Goal: Check status: Check status

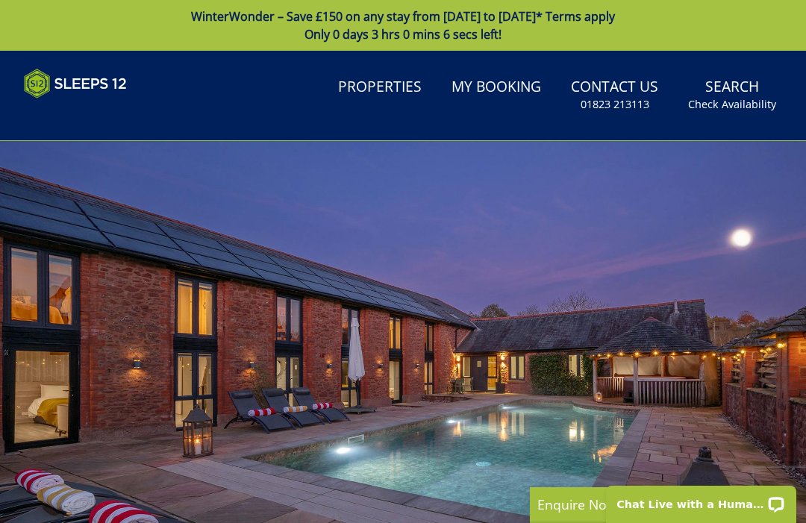
click at [489, 94] on link "My Booking" at bounding box center [497, 88] width 102 height 34
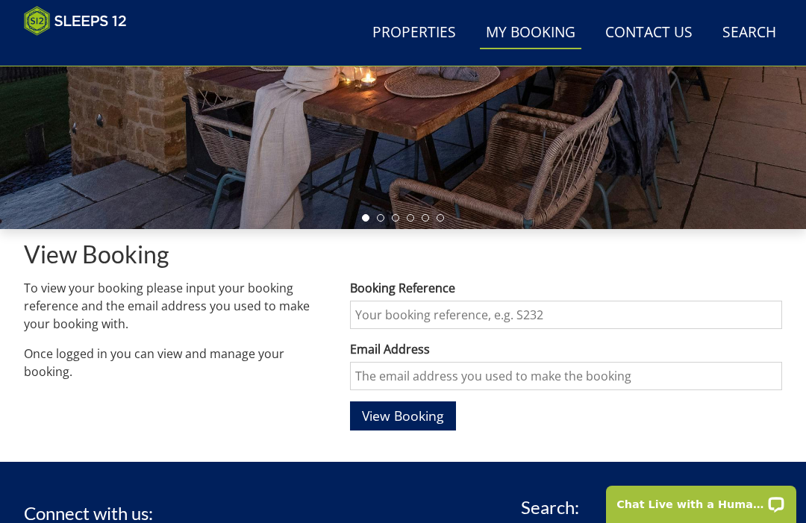
scroll to position [345, 0]
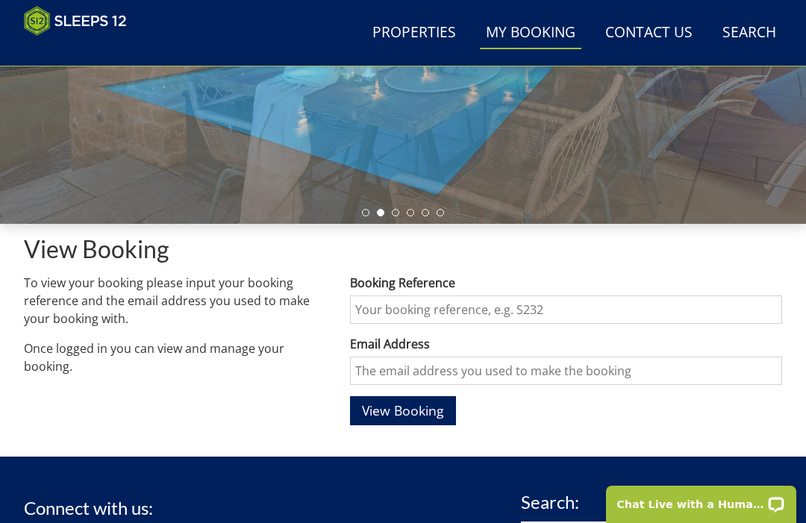
click at [432, 305] on input "Booking Reference" at bounding box center [566, 310] width 432 height 28
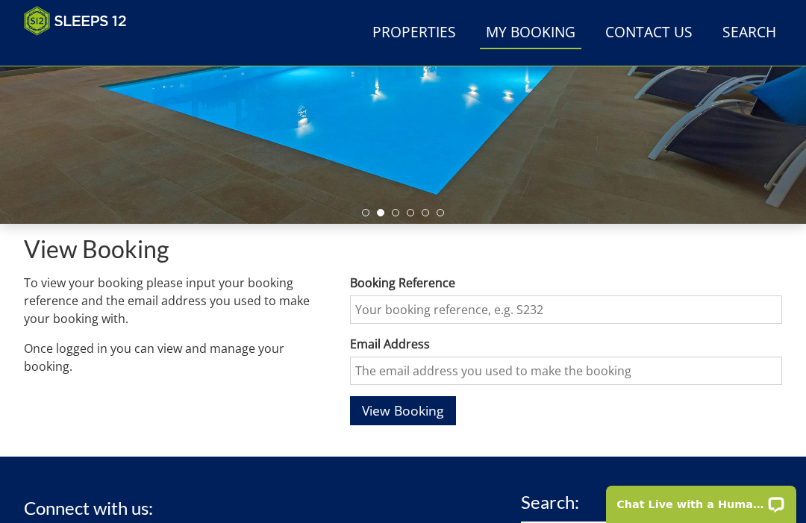
scroll to position [344, 0]
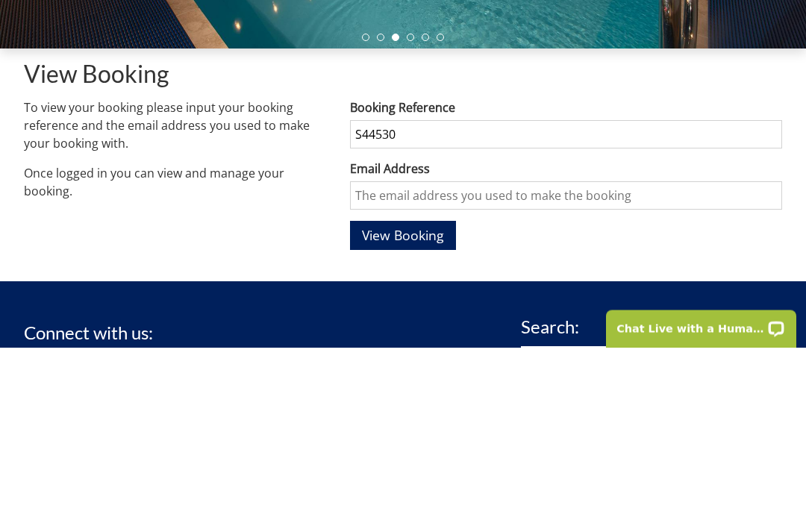
type input "S44530"
click at [446, 358] on input "Email Address" at bounding box center [566, 372] width 432 height 28
type input "[EMAIL_ADDRESS][DOMAIN_NAME]"
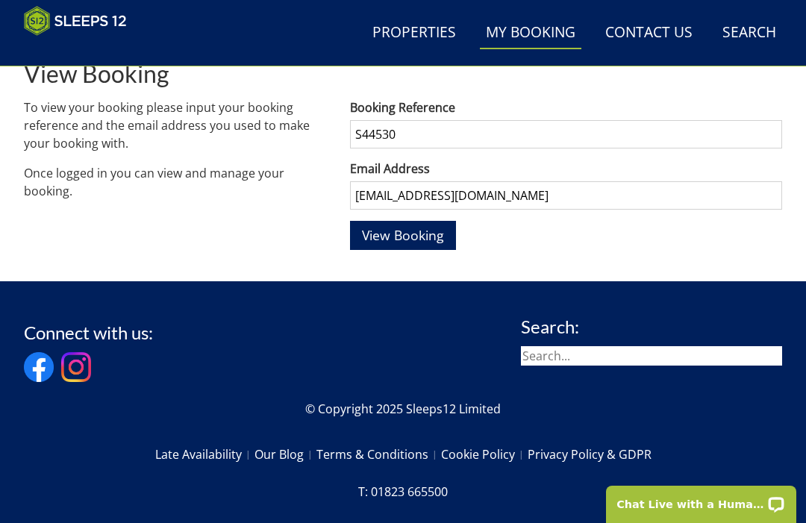
click at [416, 231] on span "View Booking" at bounding box center [403, 235] width 82 height 18
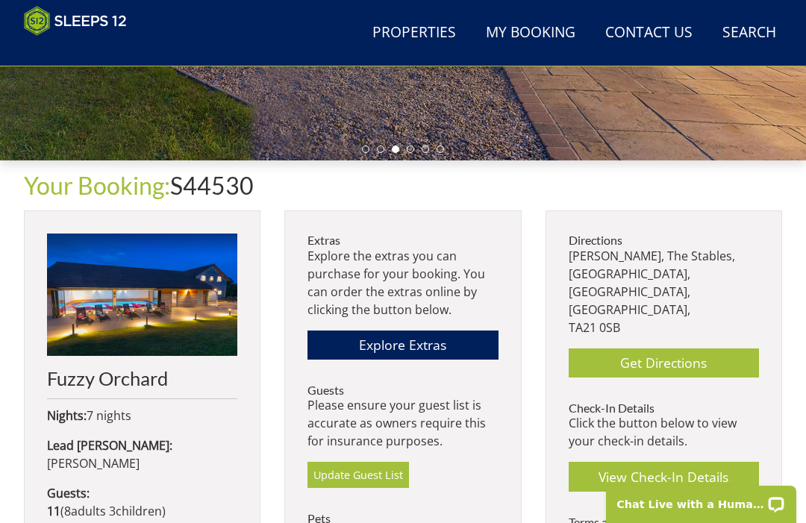
scroll to position [410, 0]
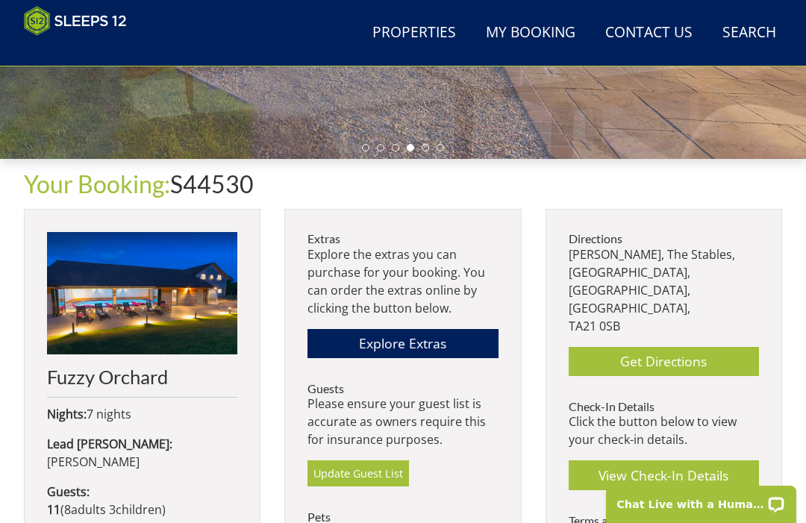
click at [674, 347] on link "Get Directions" at bounding box center [664, 361] width 190 height 29
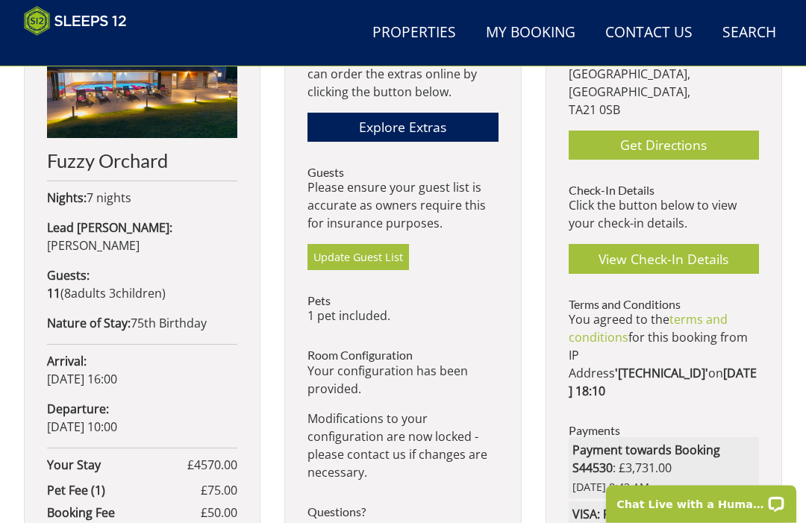
scroll to position [628, 0]
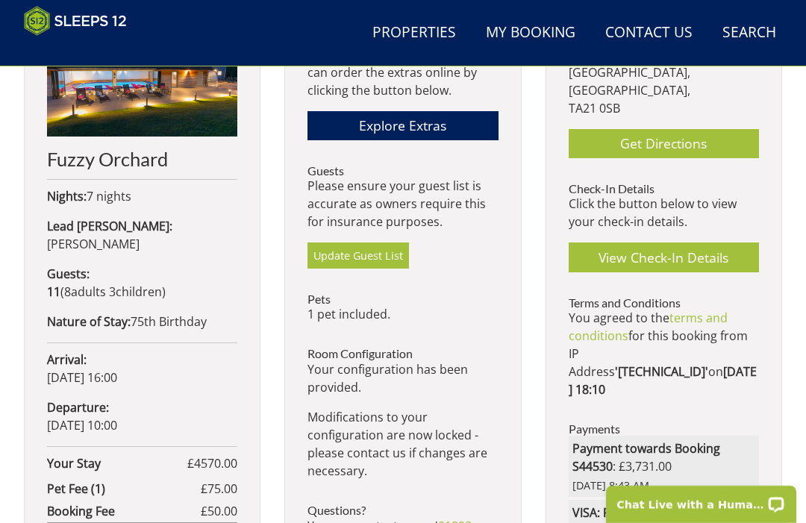
click at [665, 243] on link "View Check-In Details" at bounding box center [664, 257] width 190 height 29
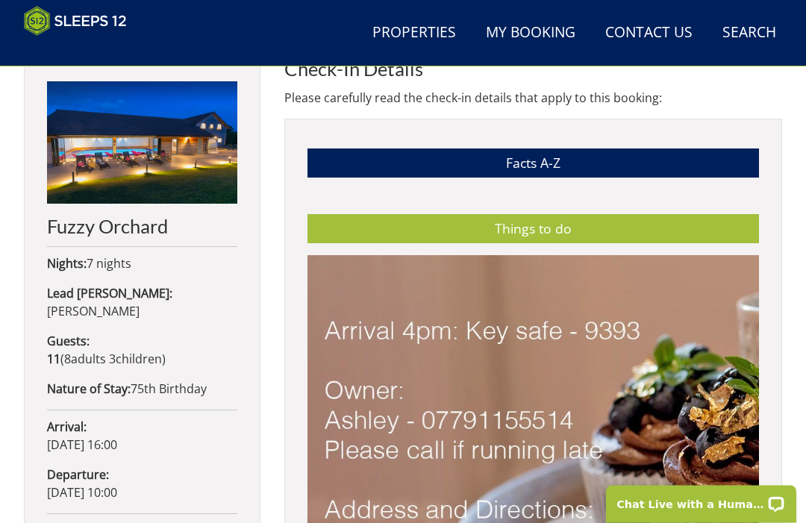
scroll to position [561, 0]
click at [638, 230] on link "Things to do" at bounding box center [534, 228] width 452 height 29
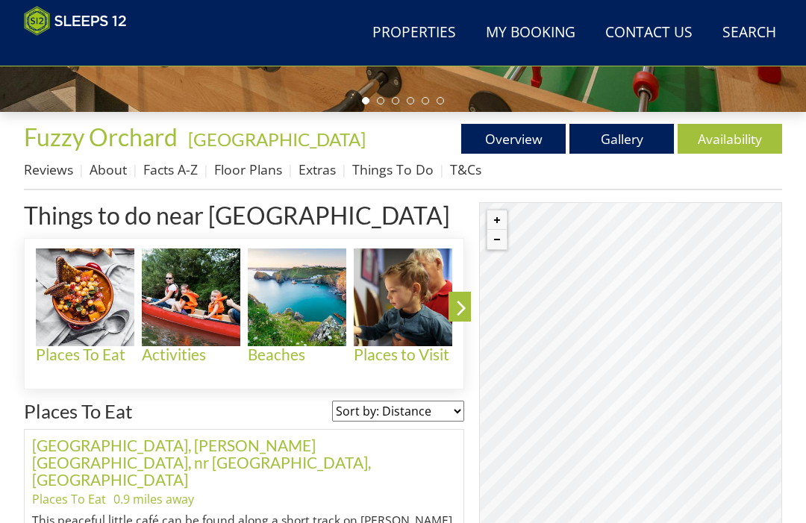
scroll to position [463, 0]
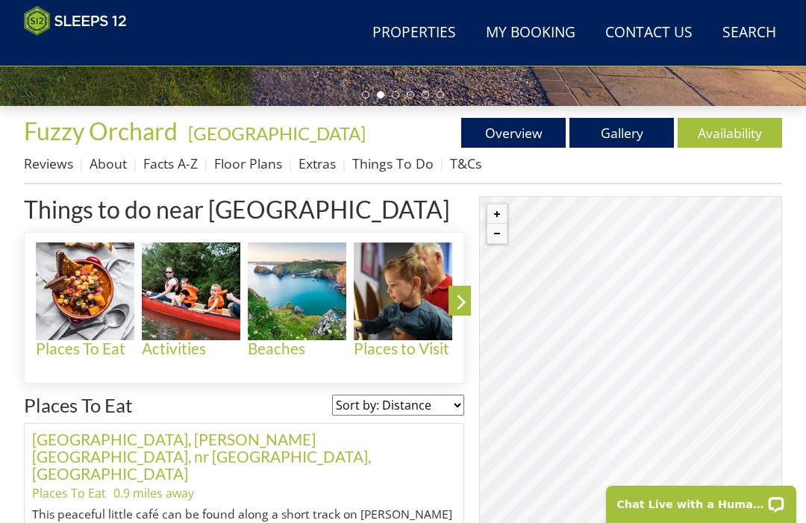
click at [254, 162] on link "Floor Plans" at bounding box center [248, 164] width 68 height 18
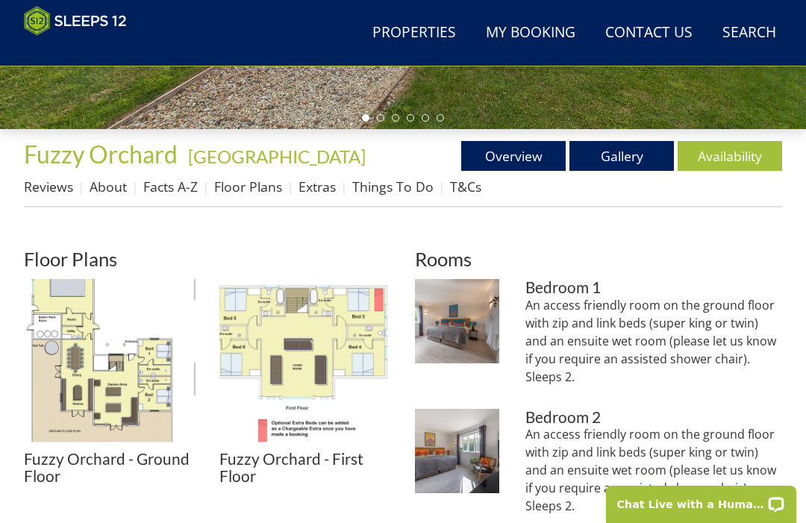
scroll to position [449, 0]
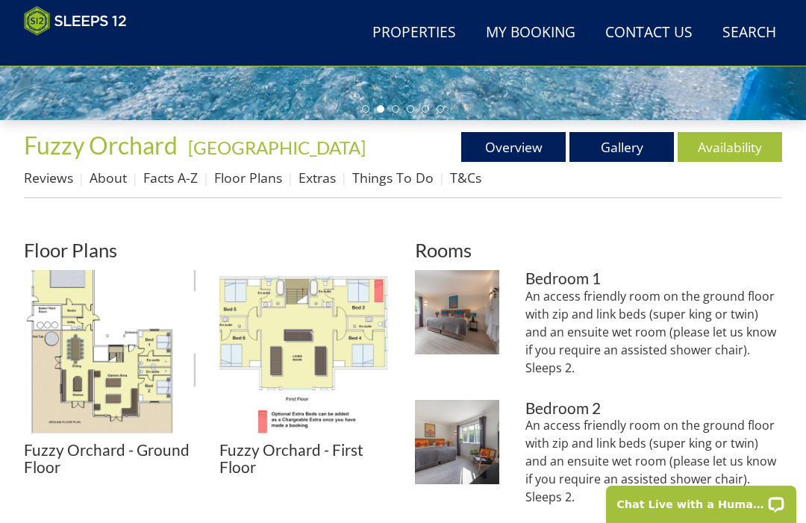
click at [345, 323] on img at bounding box center [306, 356] width 172 height 172
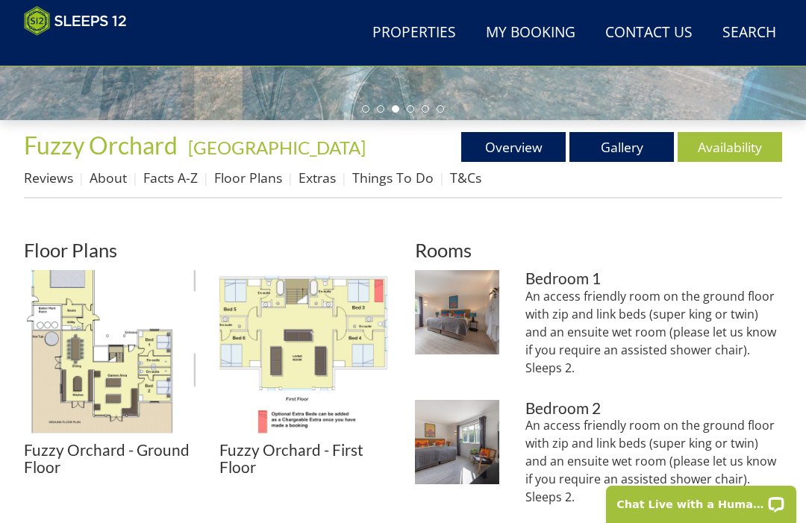
click at [137, 395] on img at bounding box center [110, 356] width 172 height 172
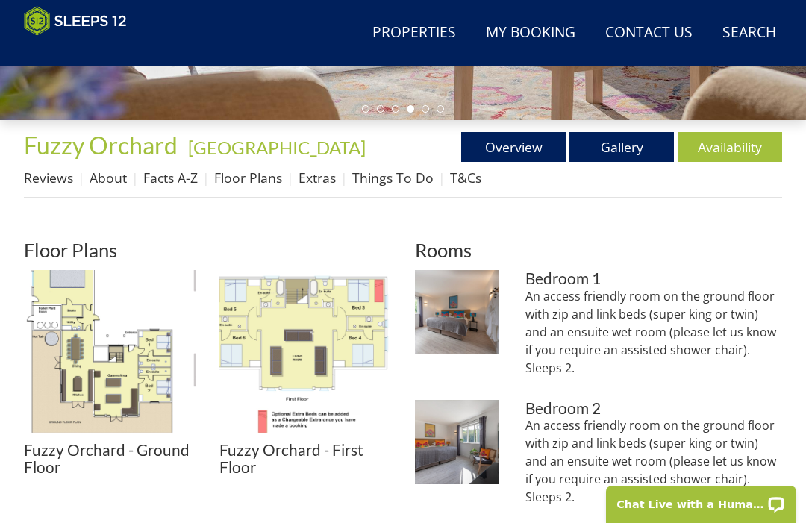
click at [349, 327] on img at bounding box center [306, 356] width 172 height 172
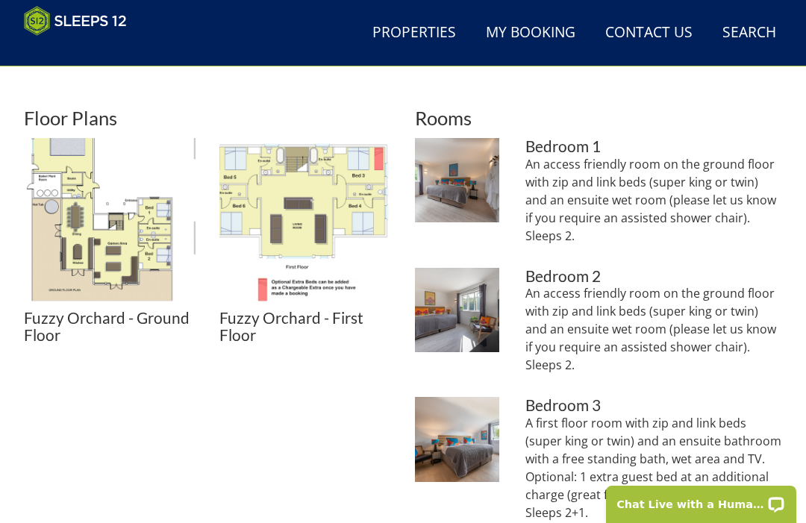
scroll to position [580, 0]
click at [361, 214] on img at bounding box center [306, 225] width 172 height 172
click at [137, 261] on img at bounding box center [110, 225] width 172 height 172
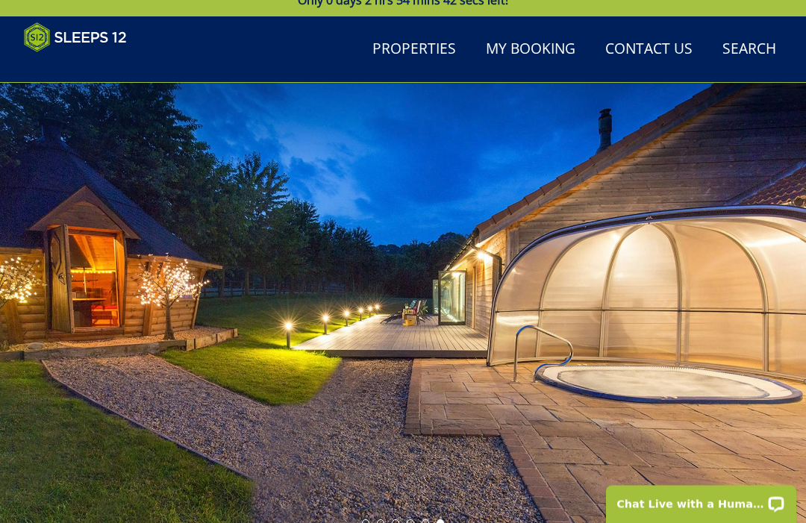
scroll to position [0, 0]
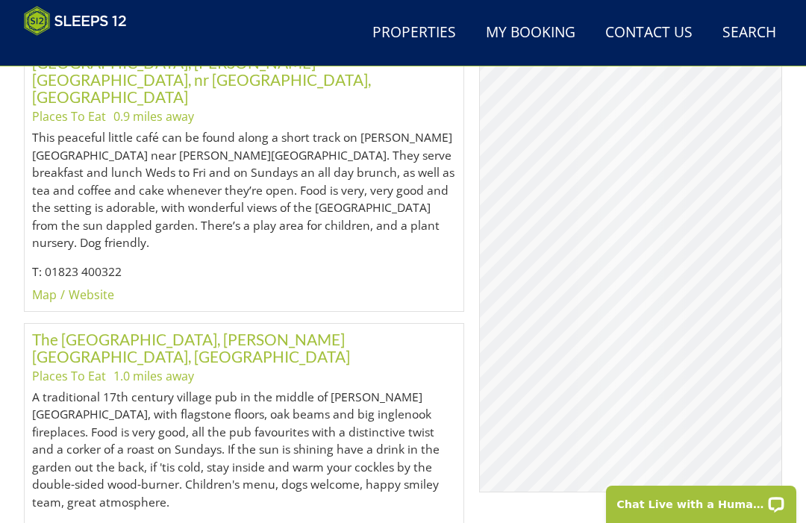
scroll to position [840, 0]
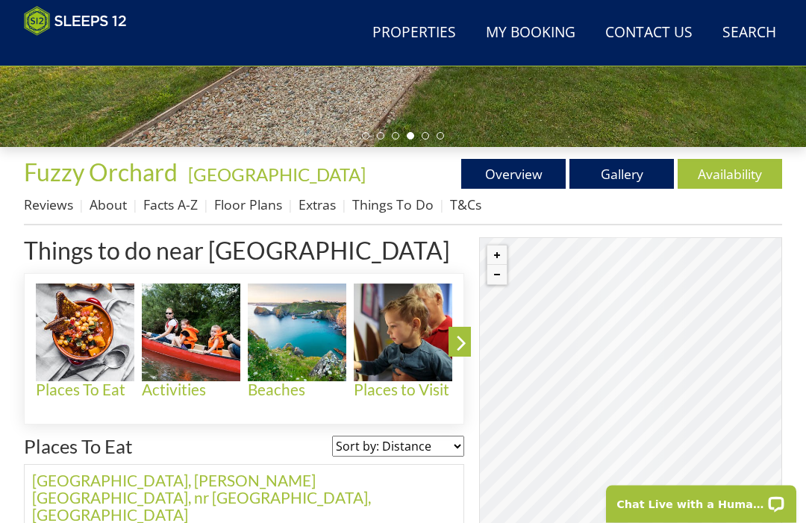
scroll to position [421, 0]
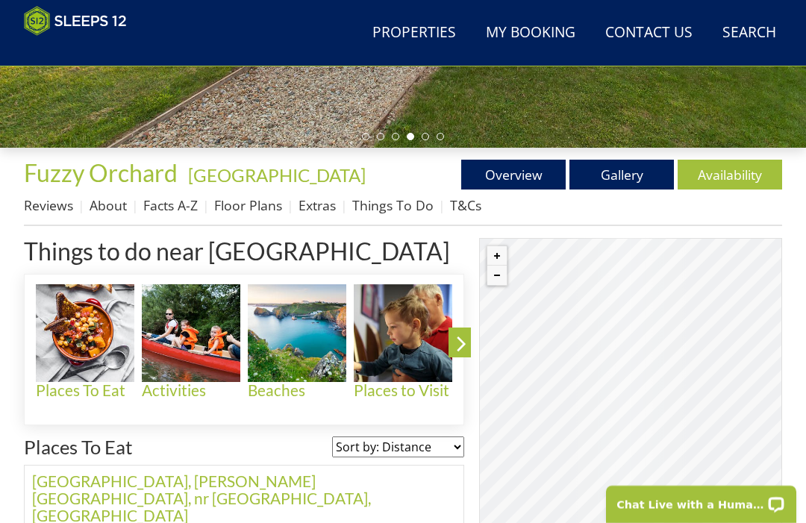
click at [106, 208] on link "About" at bounding box center [108, 205] width 37 height 18
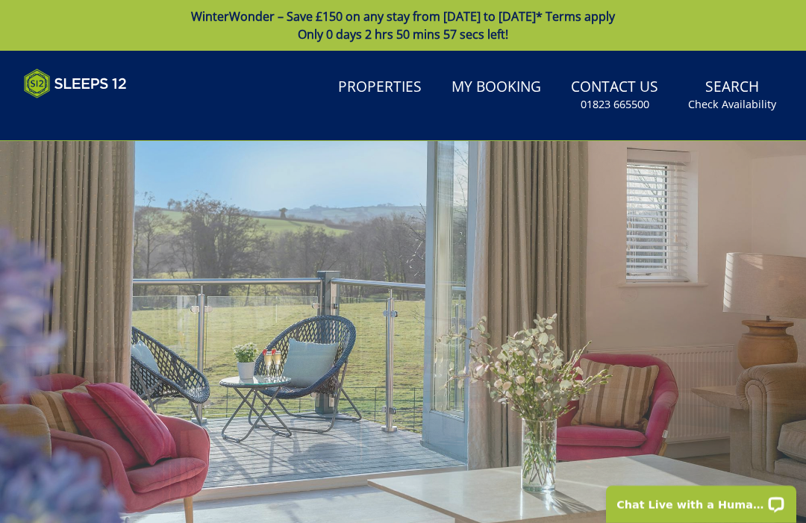
click at [500, 87] on link "My Booking" at bounding box center [497, 88] width 102 height 34
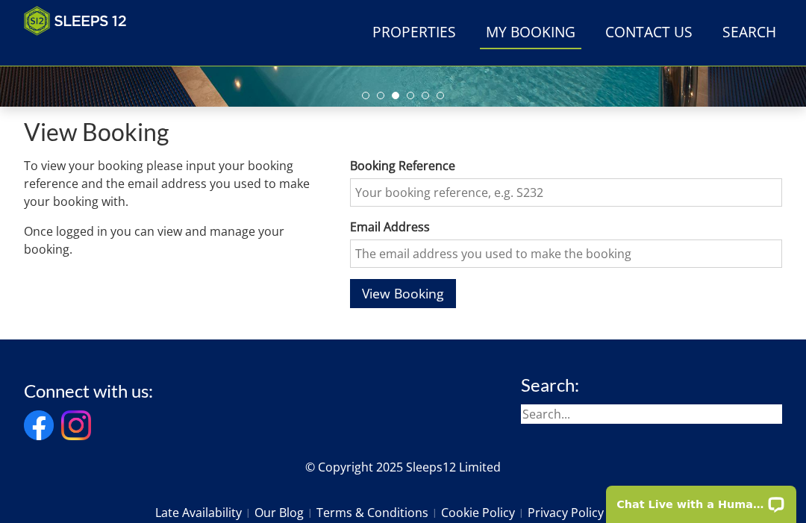
scroll to position [113, 0]
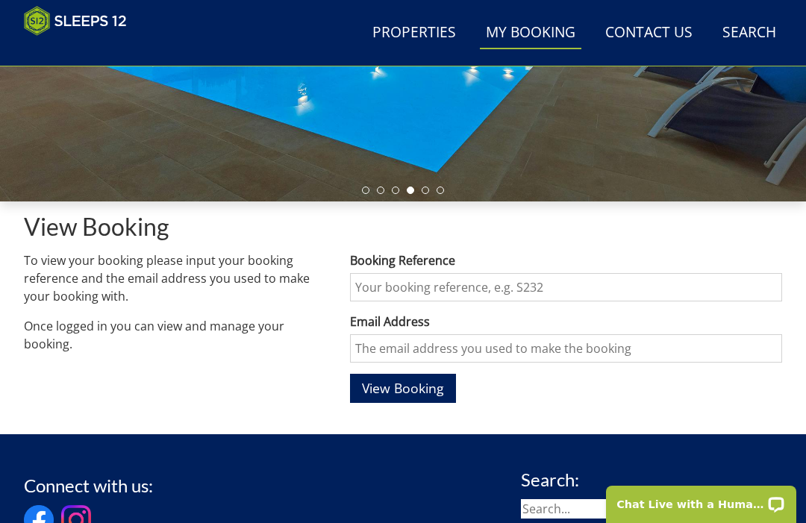
click at [458, 296] on input "Booking Reference" at bounding box center [566, 287] width 432 height 28
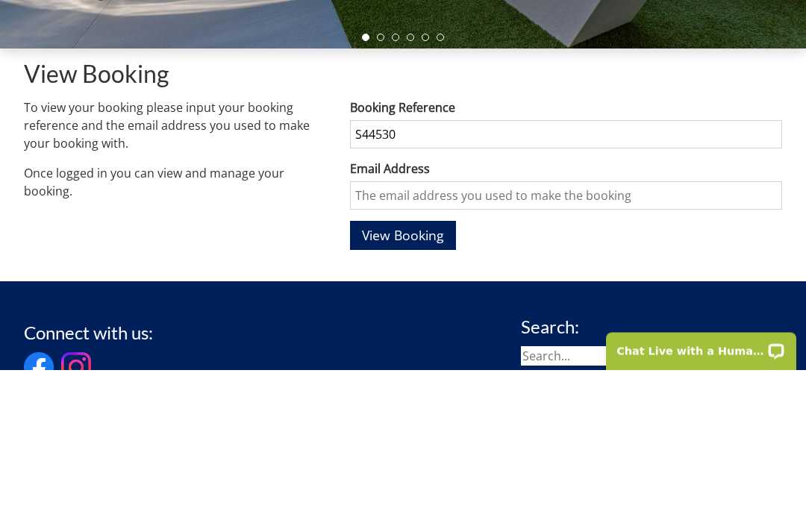
type input "S44530"
click at [455, 335] on input "Email Address" at bounding box center [566, 349] width 432 height 28
type input "[EMAIL_ADDRESS][DOMAIN_NAME]"
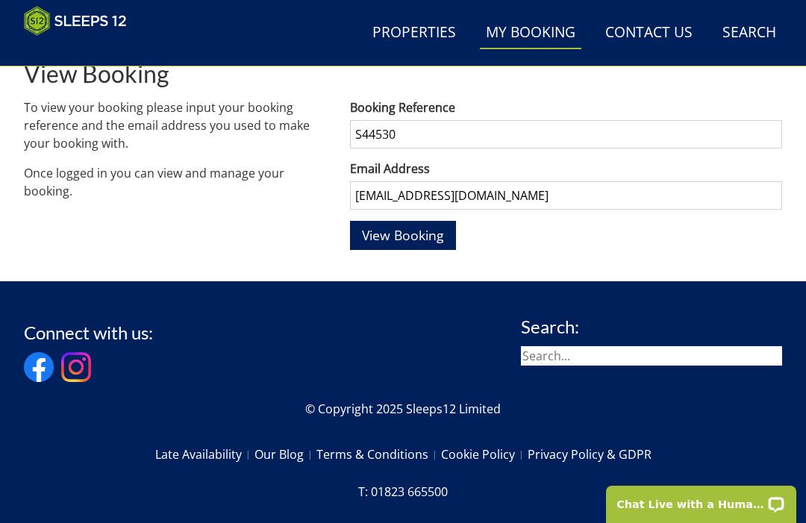
click at [432, 234] on span "View Booking" at bounding box center [403, 235] width 82 height 18
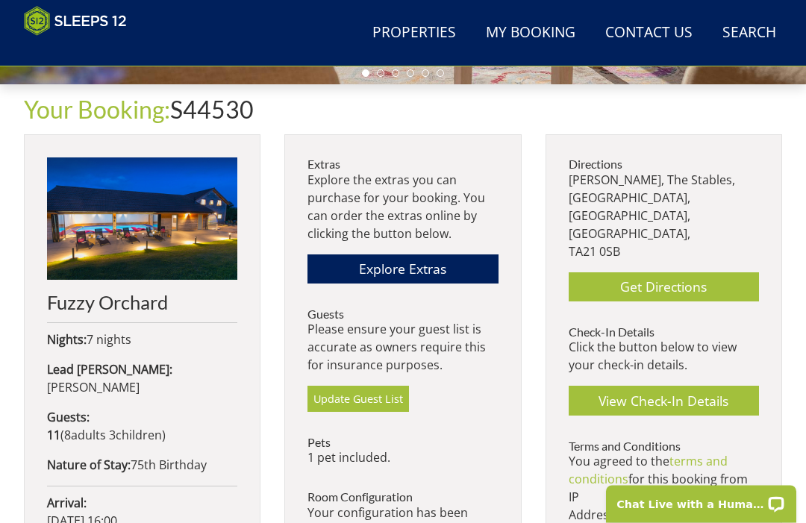
scroll to position [488, 0]
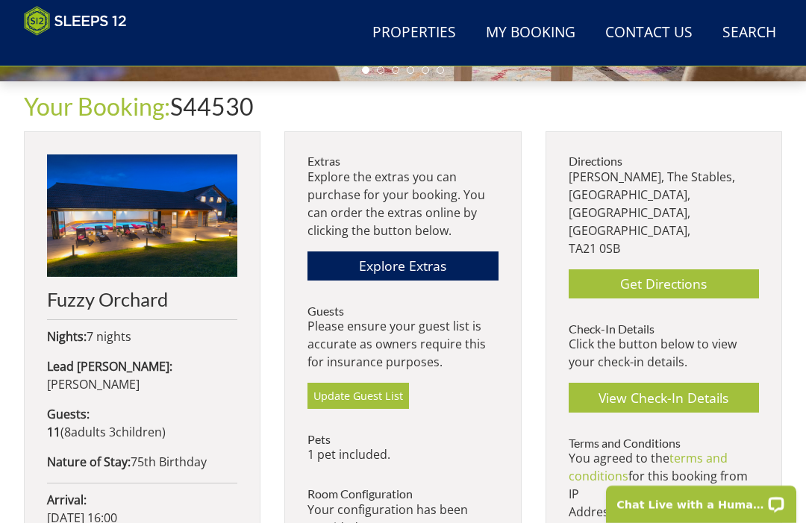
click at [668, 270] on link "Get Directions" at bounding box center [664, 284] width 190 height 29
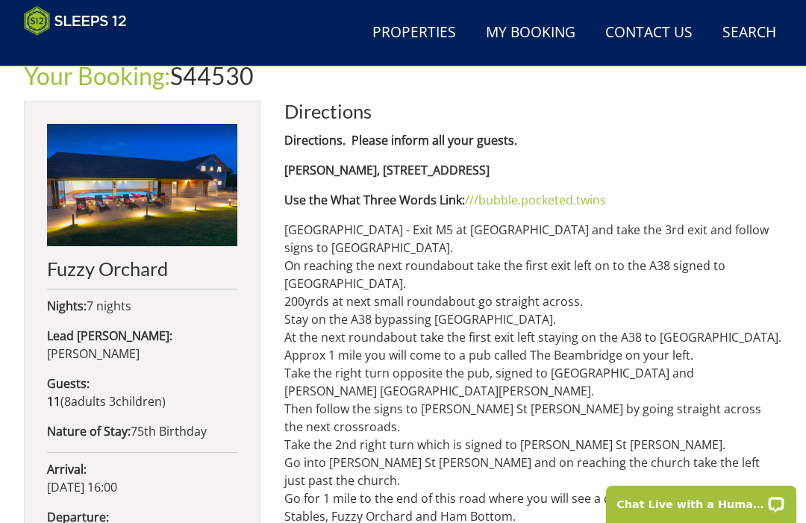
scroll to position [517, 0]
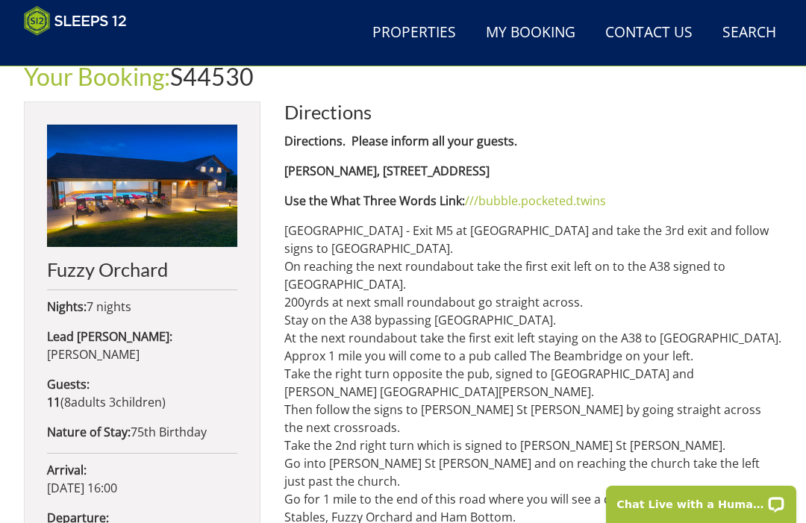
click at [641, 109] on h2 "Directions" at bounding box center [533, 112] width 498 height 21
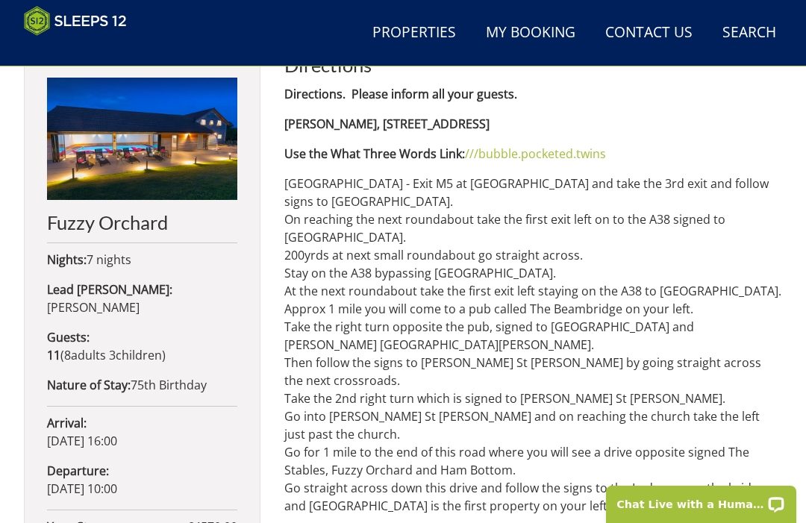
scroll to position [564, 0]
